Goal: Task Accomplishment & Management: Manage account settings

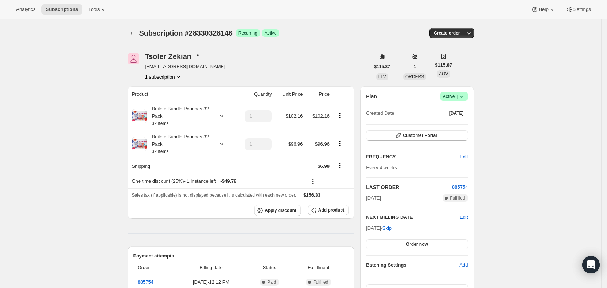
click at [58, 9] on span "Subscriptions" at bounding box center [62, 10] width 32 height 6
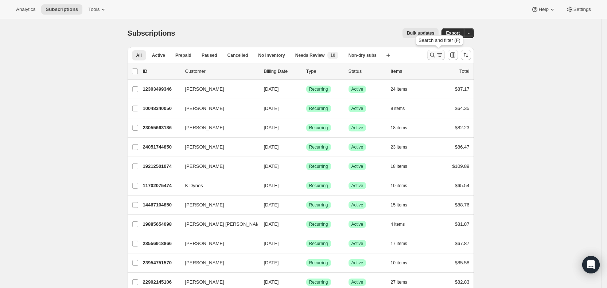
click at [442, 54] on icon "Search and filter results" at bounding box center [439, 53] width 5 height 1
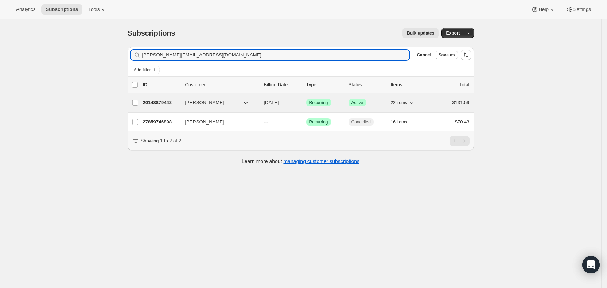
type input "[PERSON_NAME][EMAIL_ADDRESS][DOMAIN_NAME]"
click at [279, 102] on span "[DATE]" at bounding box center [271, 102] width 15 height 5
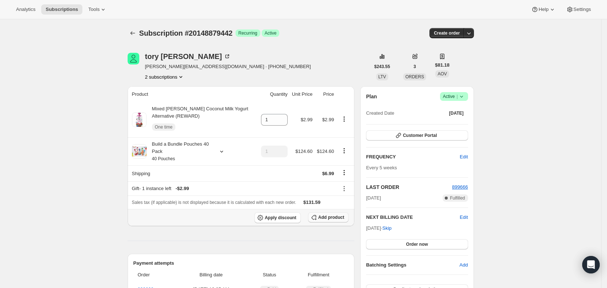
click at [336, 216] on span "Add product" at bounding box center [331, 218] width 26 height 6
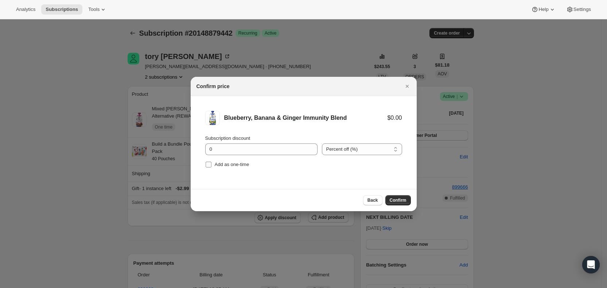
click at [208, 163] on input "Add as one-time" at bounding box center [208, 165] width 6 height 6
checkbox input "true"
click at [400, 198] on span "Confirm" at bounding box center [397, 200] width 17 height 6
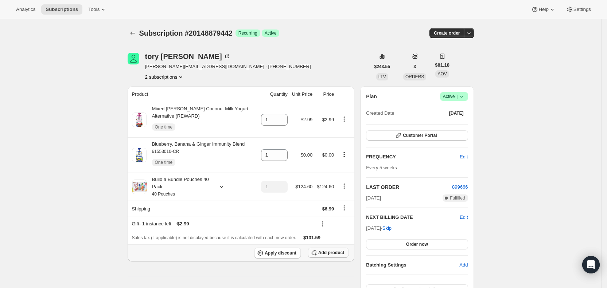
click at [331, 253] on span "Add product" at bounding box center [331, 253] width 26 height 6
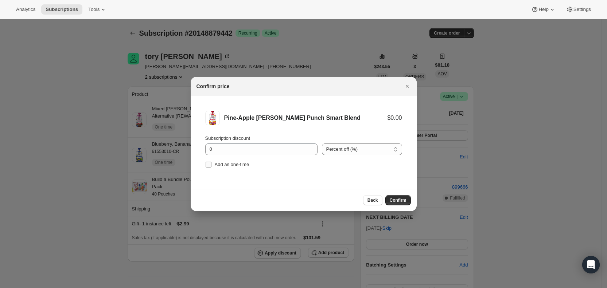
click at [208, 165] on input "Add as one-time" at bounding box center [208, 165] width 6 height 6
checkbox input "true"
click at [396, 199] on span "Confirm" at bounding box center [397, 200] width 17 height 6
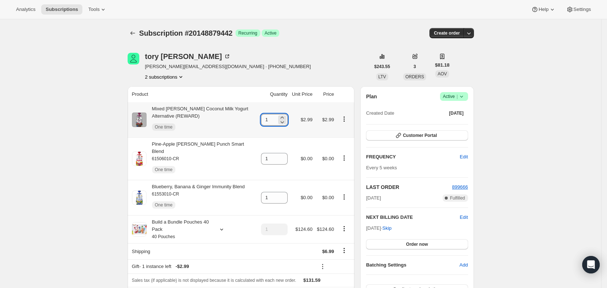
drag, startPoint x: 267, startPoint y: 124, endPoint x: 272, endPoint y: 123, distance: 4.8
click at [272, 123] on input "1" at bounding box center [269, 120] width 16 height 12
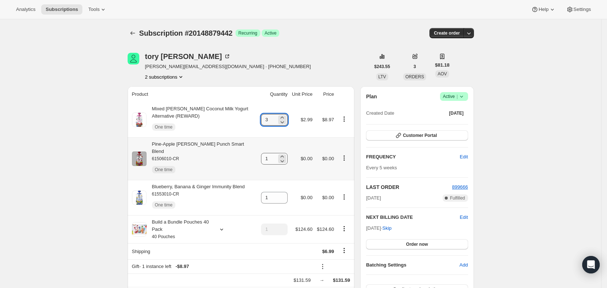
type input "3"
drag, startPoint x: 267, startPoint y: 155, endPoint x: 281, endPoint y: 155, distance: 13.8
click at [281, 155] on div "1" at bounding box center [274, 159] width 27 height 12
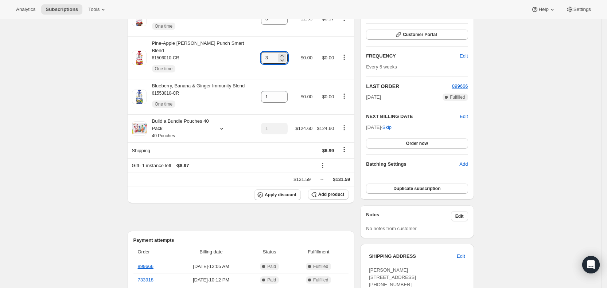
scroll to position [121, 0]
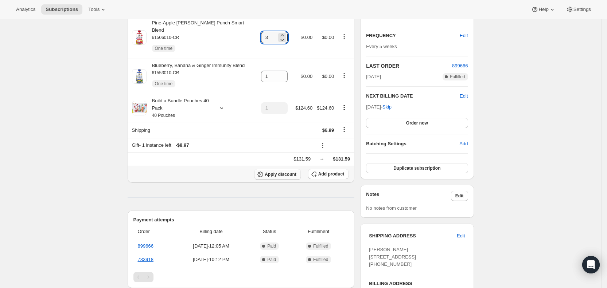
type input "3"
click at [281, 172] on span "Apply discount" at bounding box center [280, 175] width 32 height 6
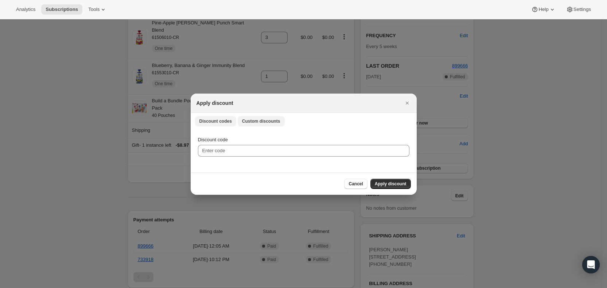
click at [266, 119] on span "Custom discounts" at bounding box center [261, 121] width 38 height 6
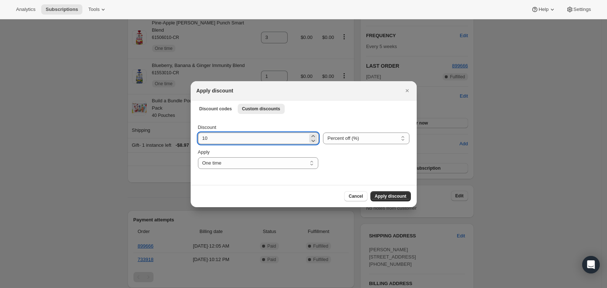
drag, startPoint x: 200, startPoint y: 139, endPoint x: 208, endPoint y: 140, distance: 8.8
click at [208, 140] on input "10" at bounding box center [253, 139] width 110 height 12
type input "25"
click at [217, 160] on select "One time Specify instances... Indefinitely" at bounding box center [258, 163] width 120 height 12
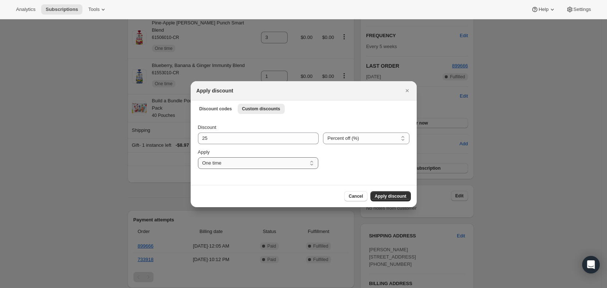
select select "specific"
click at [198, 157] on select "One time Specify instances... Indefinitely" at bounding box center [258, 163] width 120 height 12
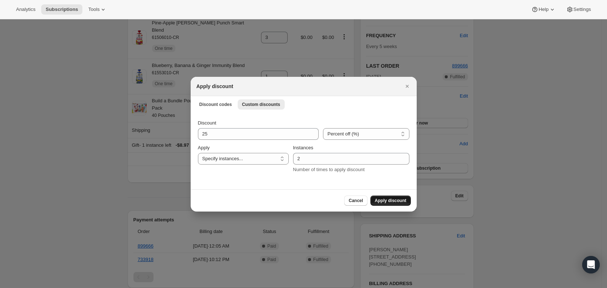
click at [387, 197] on button "Apply discount" at bounding box center [390, 201] width 40 height 10
type input "1"
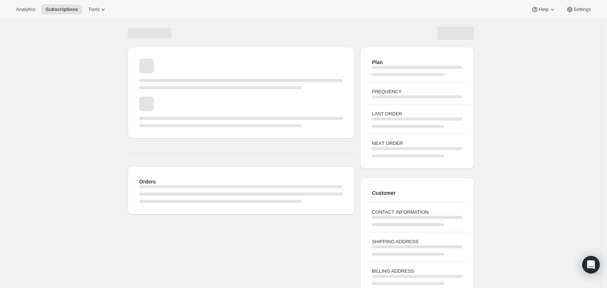
scroll to position [41, 0]
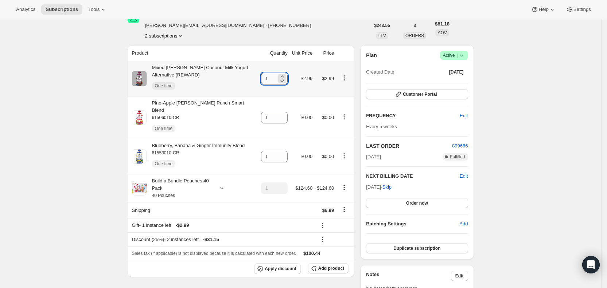
drag, startPoint x: 266, startPoint y: 77, endPoint x: 278, endPoint y: 77, distance: 12.0
click at [277, 77] on input "1" at bounding box center [269, 79] width 16 height 12
drag, startPoint x: 274, startPoint y: 80, endPoint x: 268, endPoint y: 80, distance: 6.2
click at [268, 80] on input "3" at bounding box center [269, 79] width 16 height 12
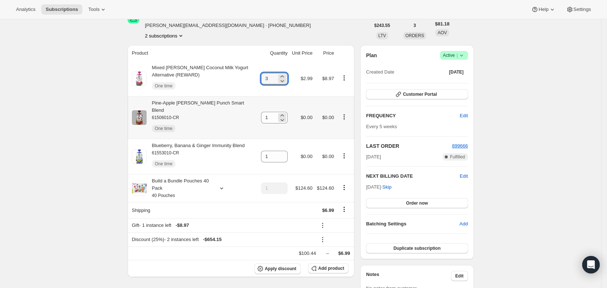
type input "1"
drag, startPoint x: 268, startPoint y: 117, endPoint x: 278, endPoint y: 116, distance: 9.6
click at [277, 116] on input "1" at bounding box center [269, 118] width 16 height 12
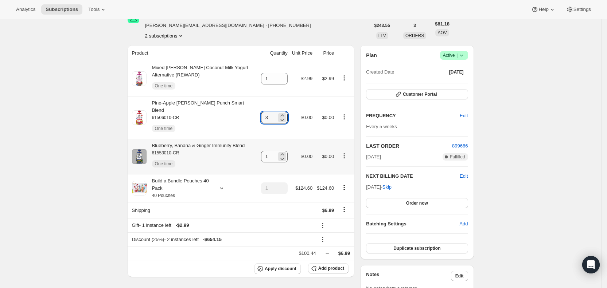
type input "3"
drag, startPoint x: 266, startPoint y: 148, endPoint x: 297, endPoint y: 151, distance: 30.4
click at [297, 151] on tr "Blueberry, Banana & Ginger Immunity Blend 61553010-CR One time 1 $0.00 $0.00" at bounding box center [241, 156] width 227 height 35
type input "3"
click at [345, 12] on div "Analytics Subscriptions Tools Help Settings" at bounding box center [303, 9] width 607 height 19
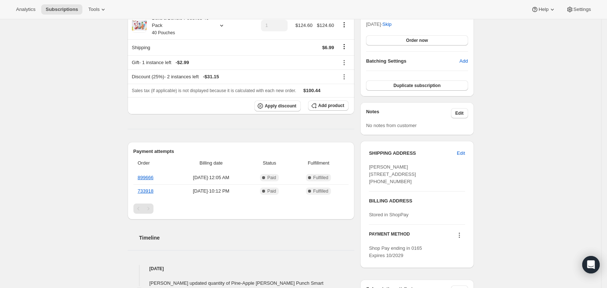
scroll to position [286, 0]
